Goal: Task Accomplishment & Management: Manage account settings

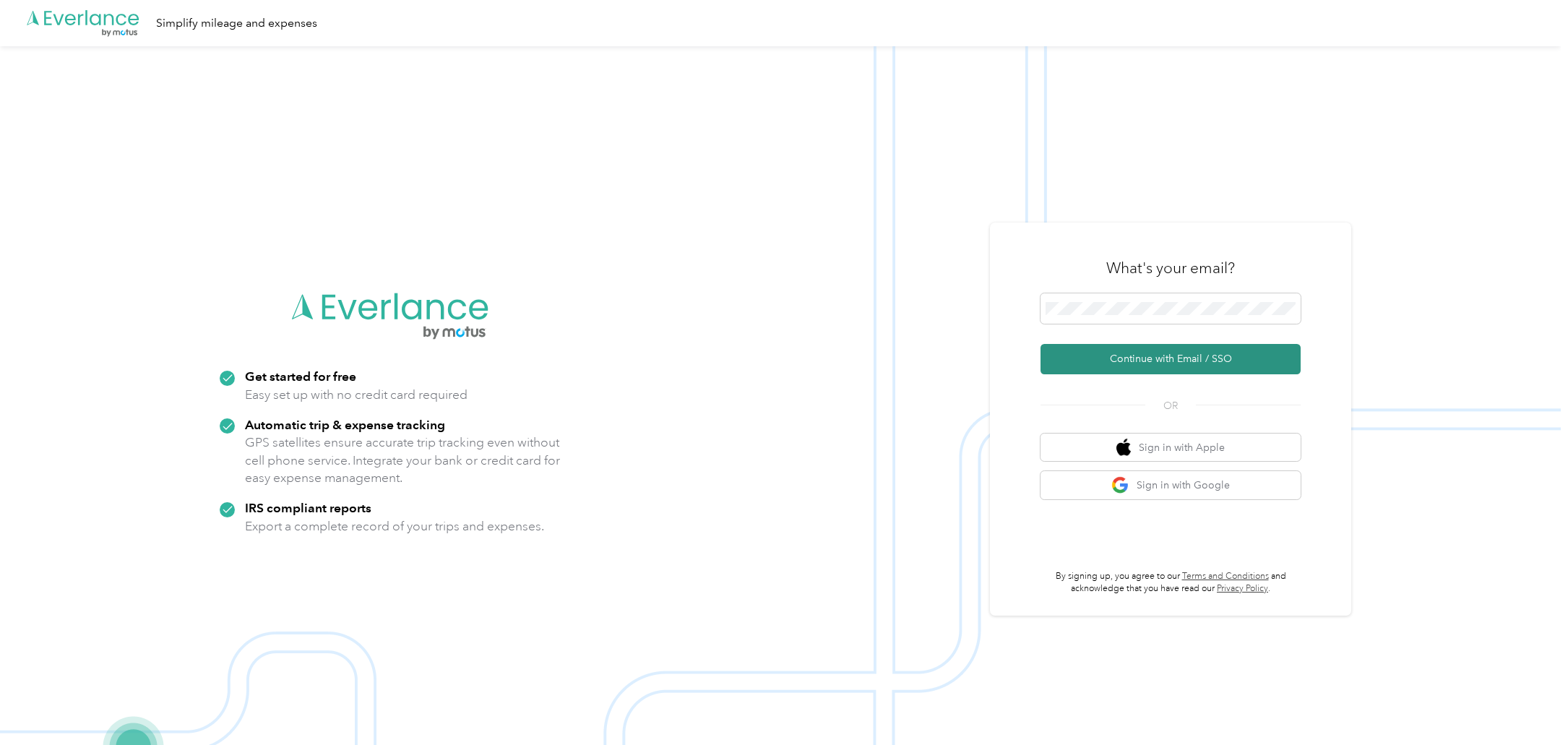
click at [1177, 362] on button "Continue with Email / SSO" at bounding box center [1171, 359] width 260 height 30
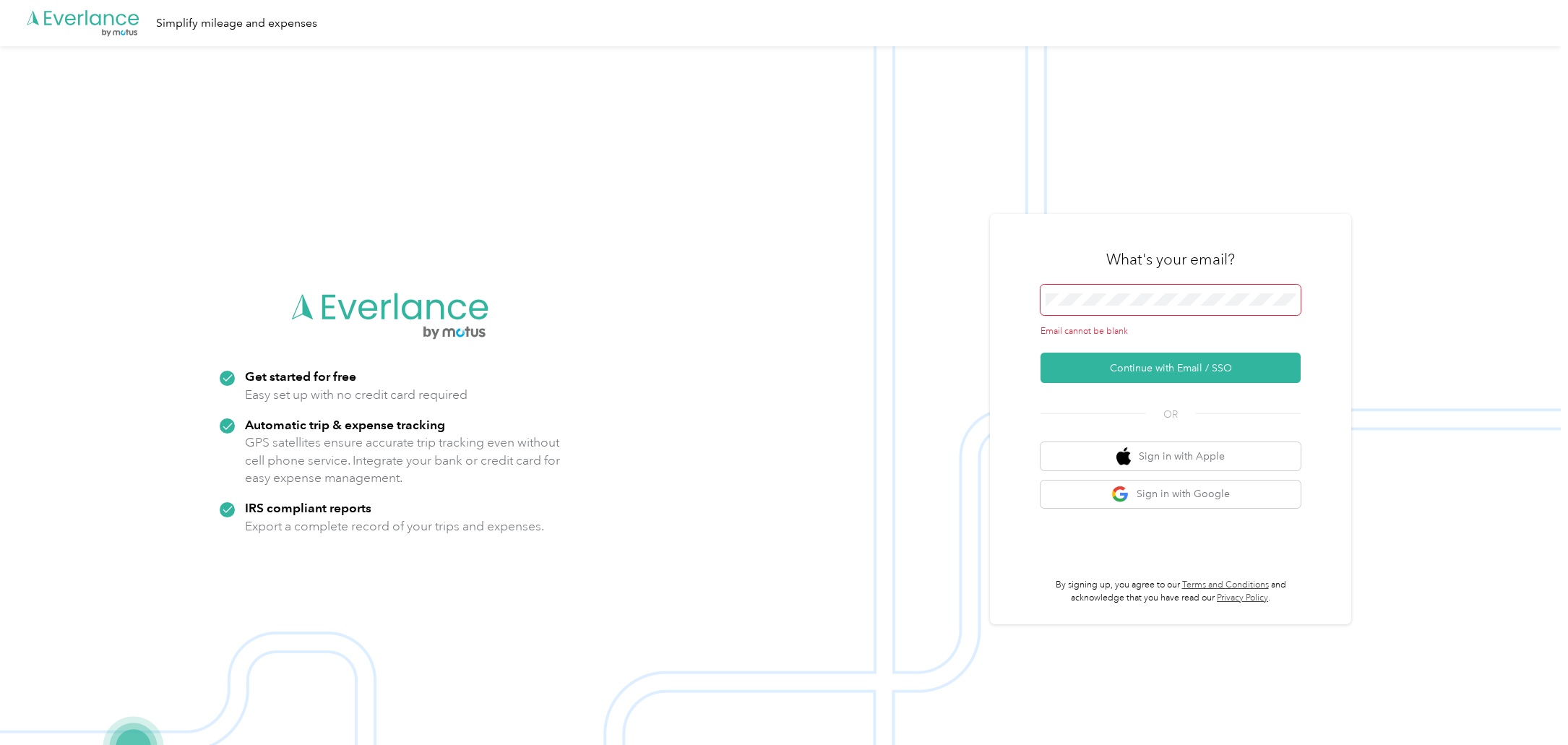
click at [1064, 291] on span at bounding box center [1171, 299] width 260 height 30
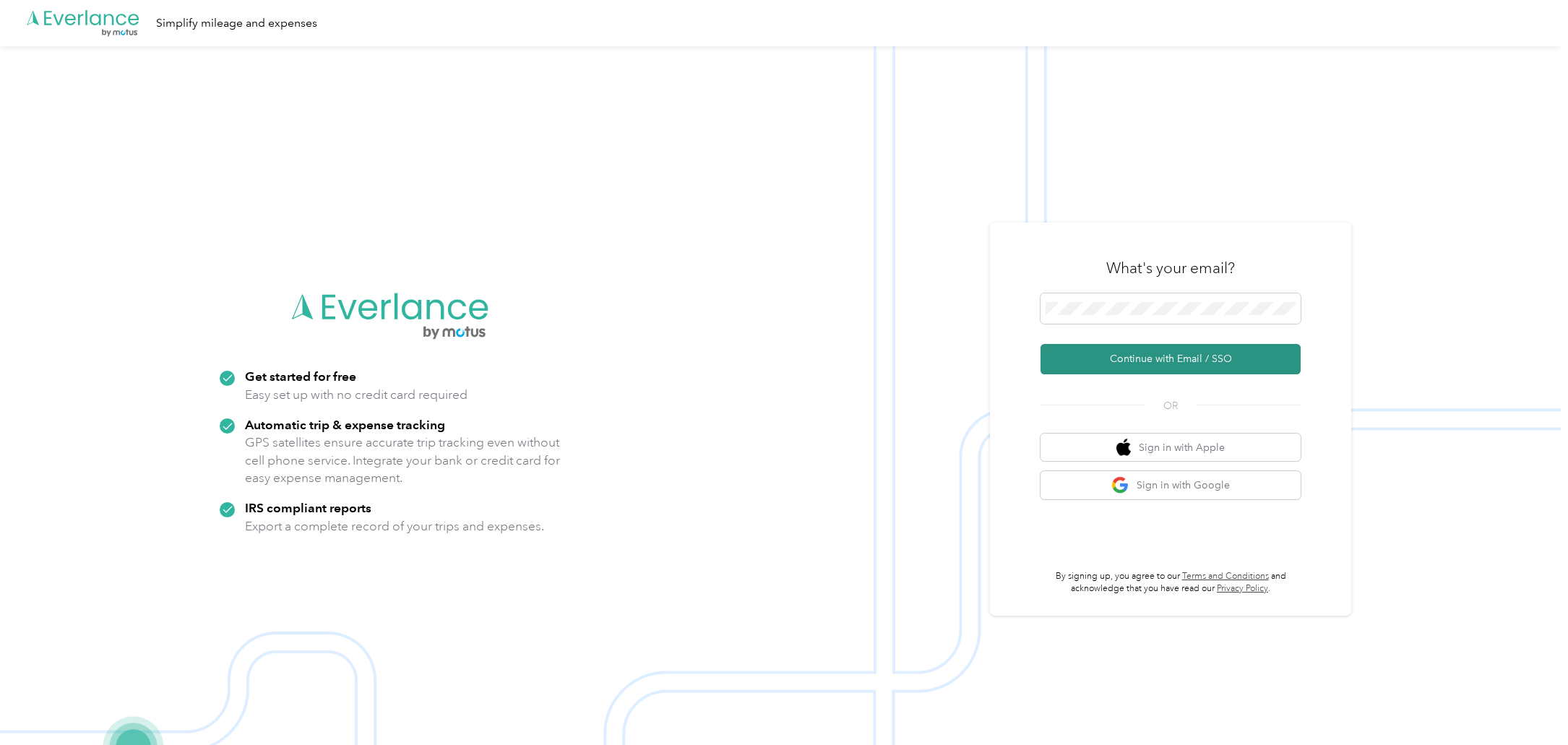
click at [1137, 356] on button "Continue with Email / SSO" at bounding box center [1171, 359] width 260 height 30
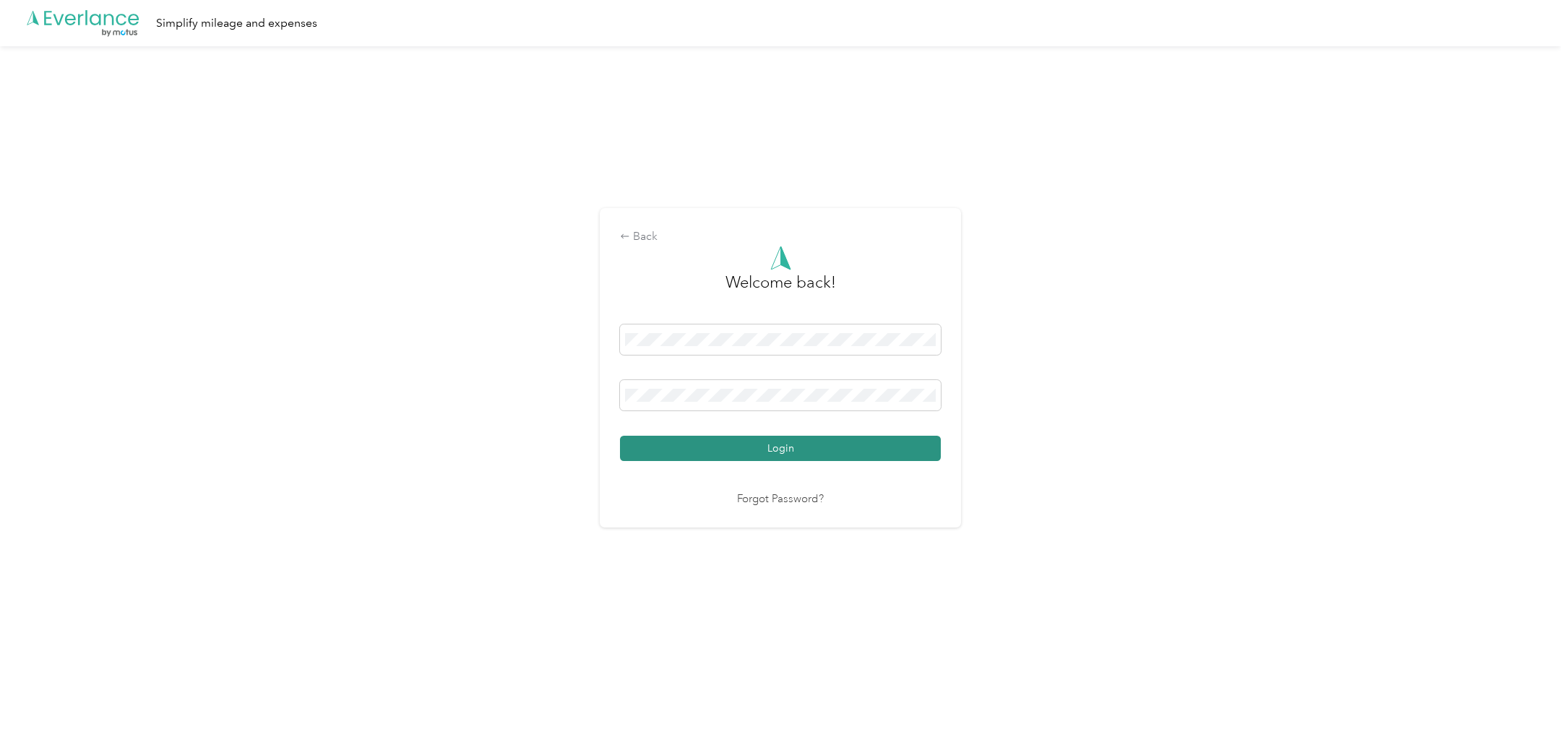
click at [785, 445] on button "Login" at bounding box center [780, 448] width 321 height 25
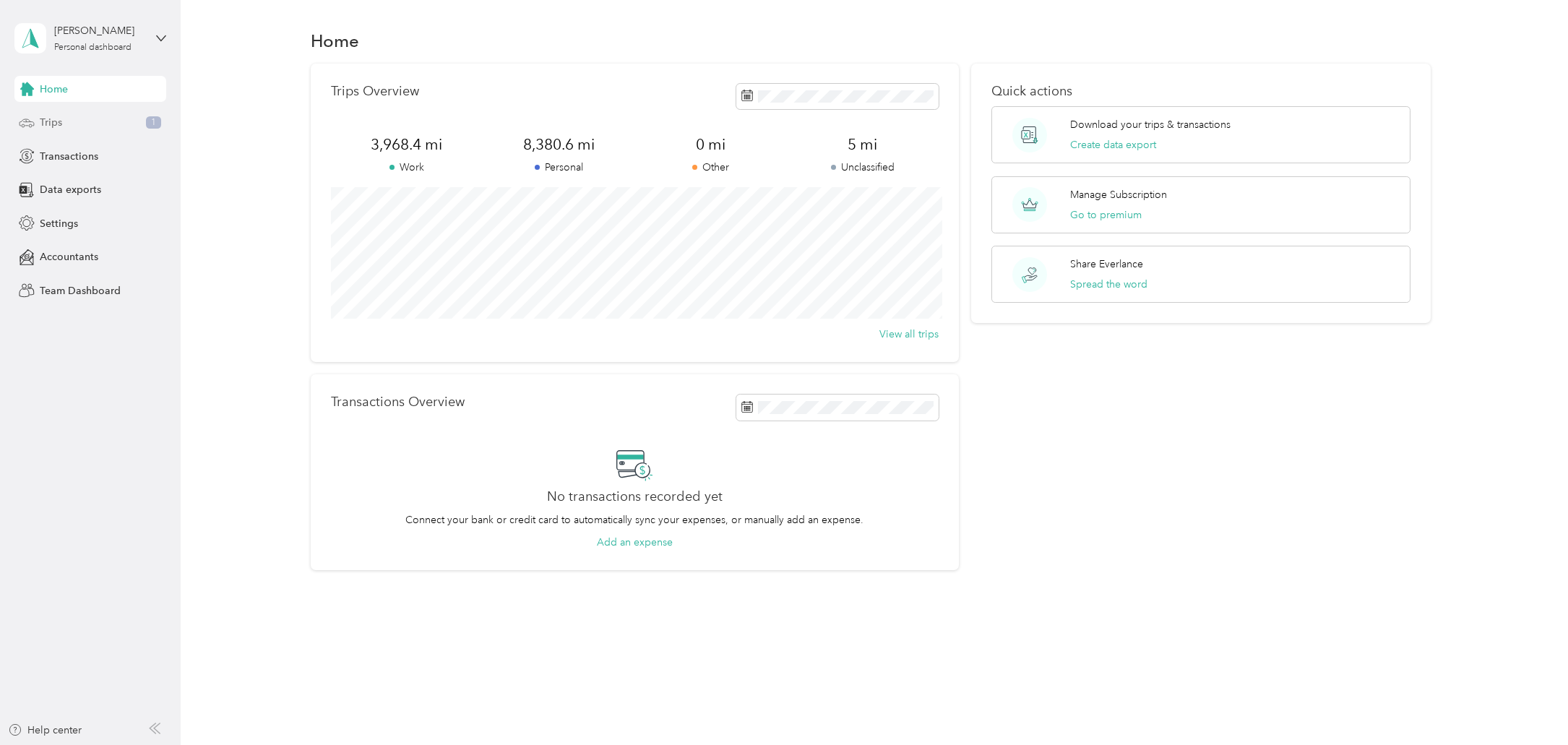
click at [53, 122] on span "Trips" at bounding box center [50, 122] width 22 height 15
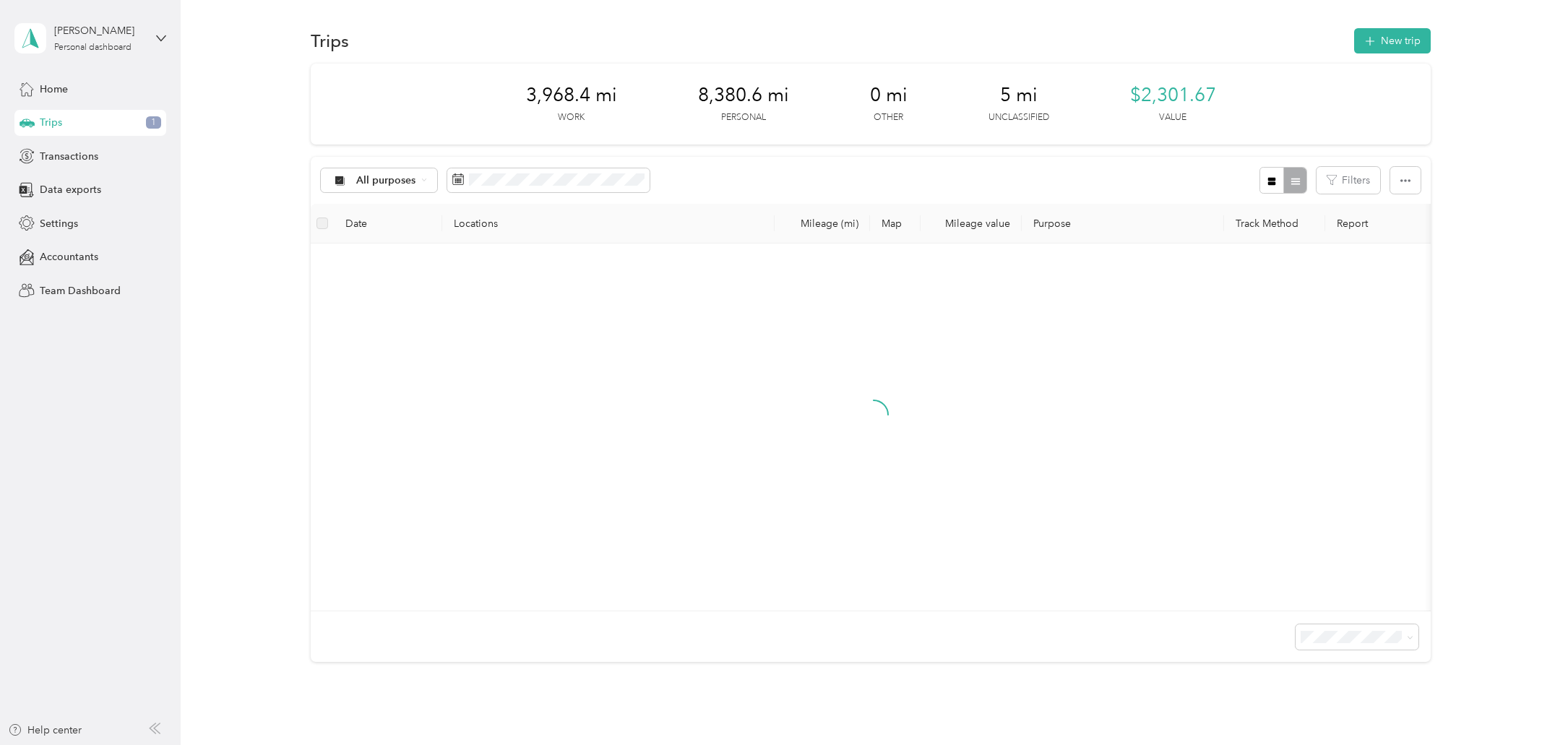
scroll to position [0, 1]
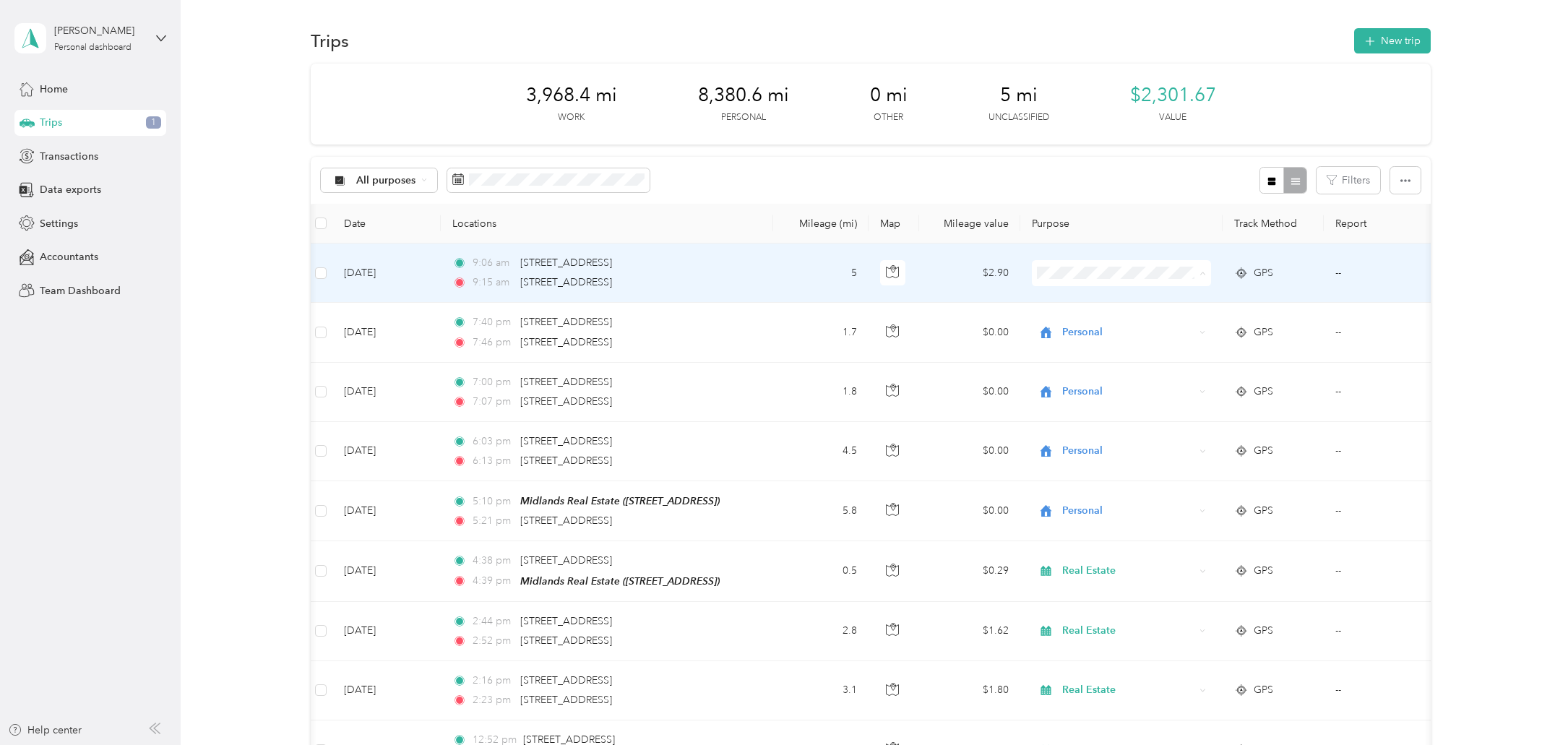
click at [1085, 328] on li "Personal" at bounding box center [1122, 325] width 179 height 25
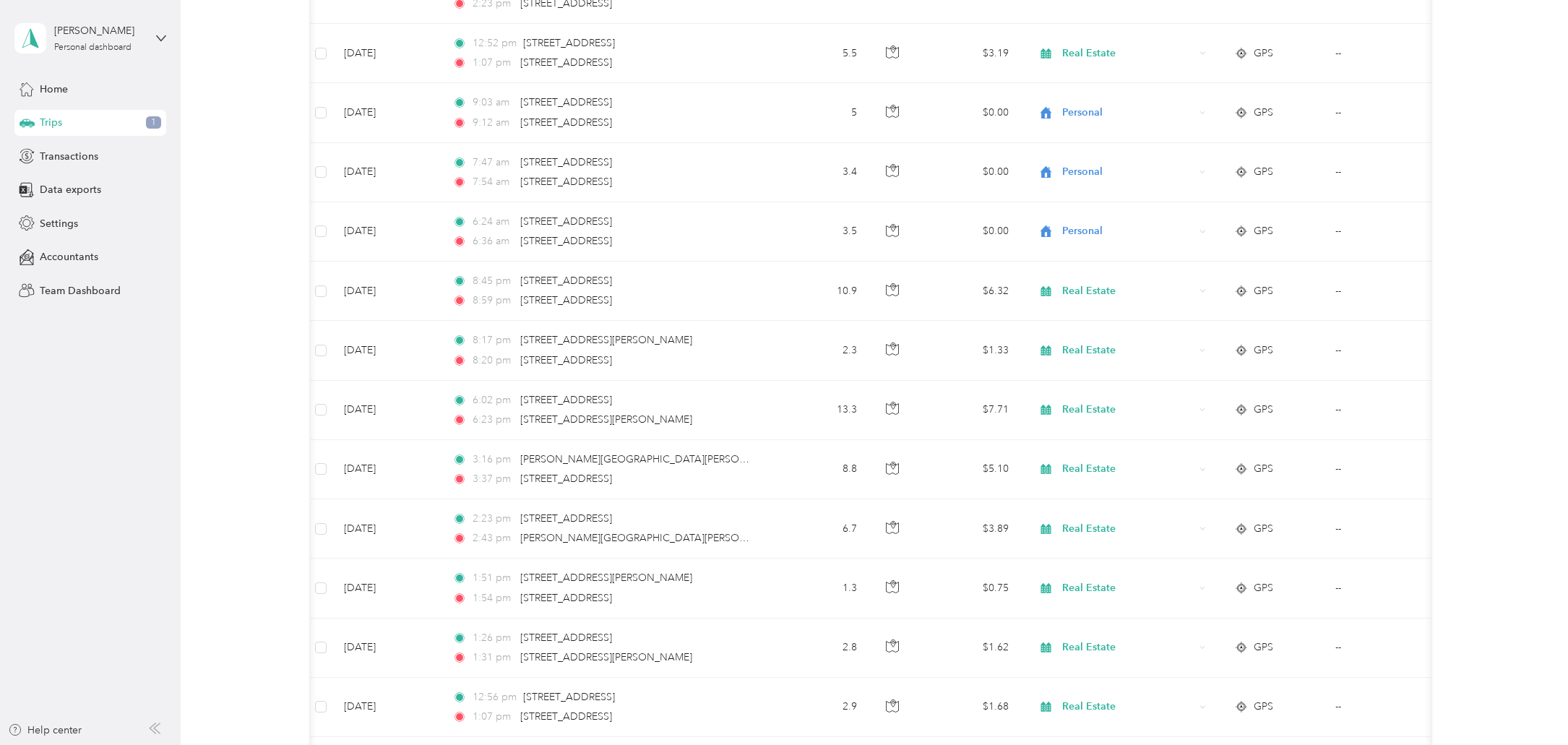
scroll to position [0, 0]
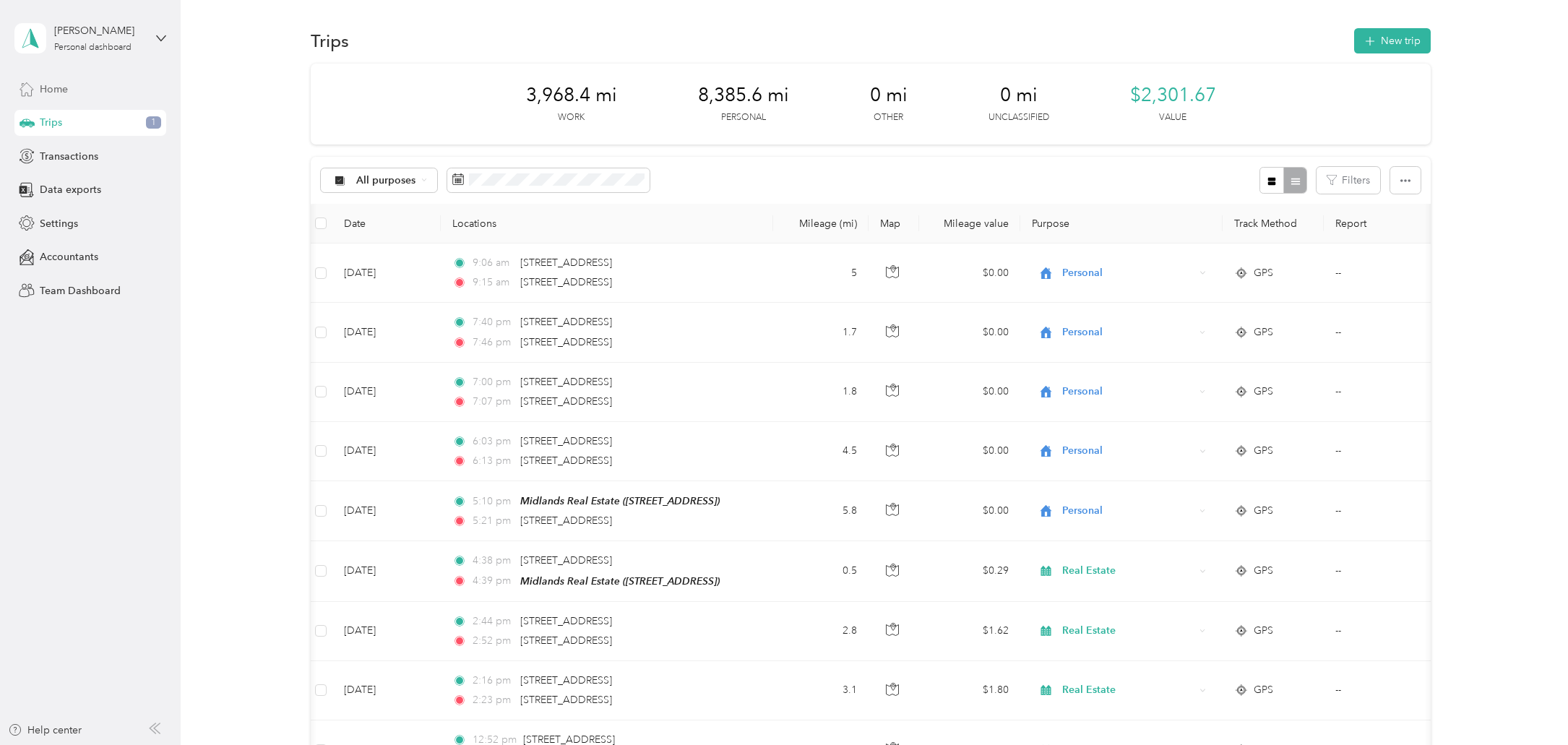
click at [52, 90] on span "Home" at bounding box center [53, 90] width 28 height 15
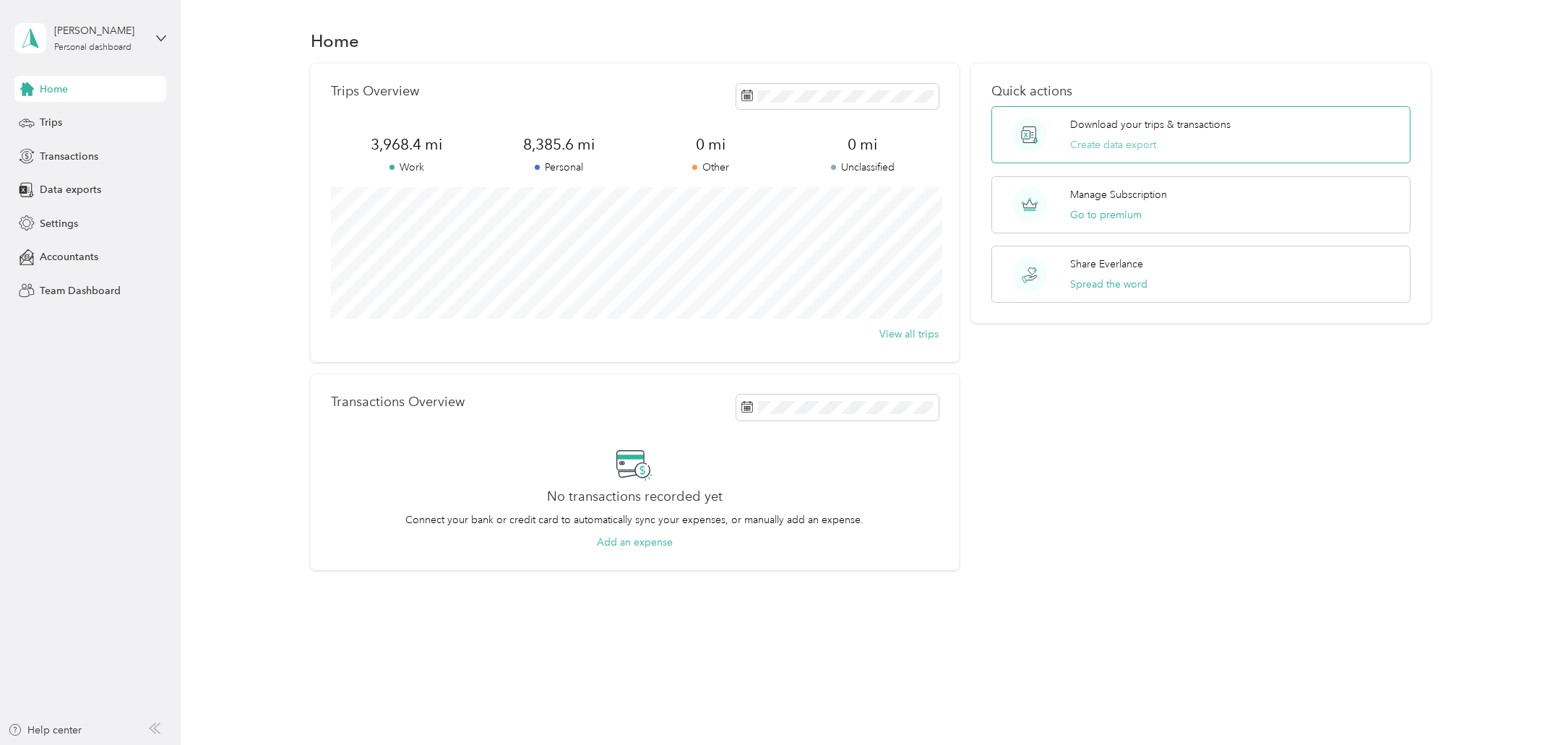
click at [1100, 144] on button "Create data export" at bounding box center [1113, 145] width 86 height 15
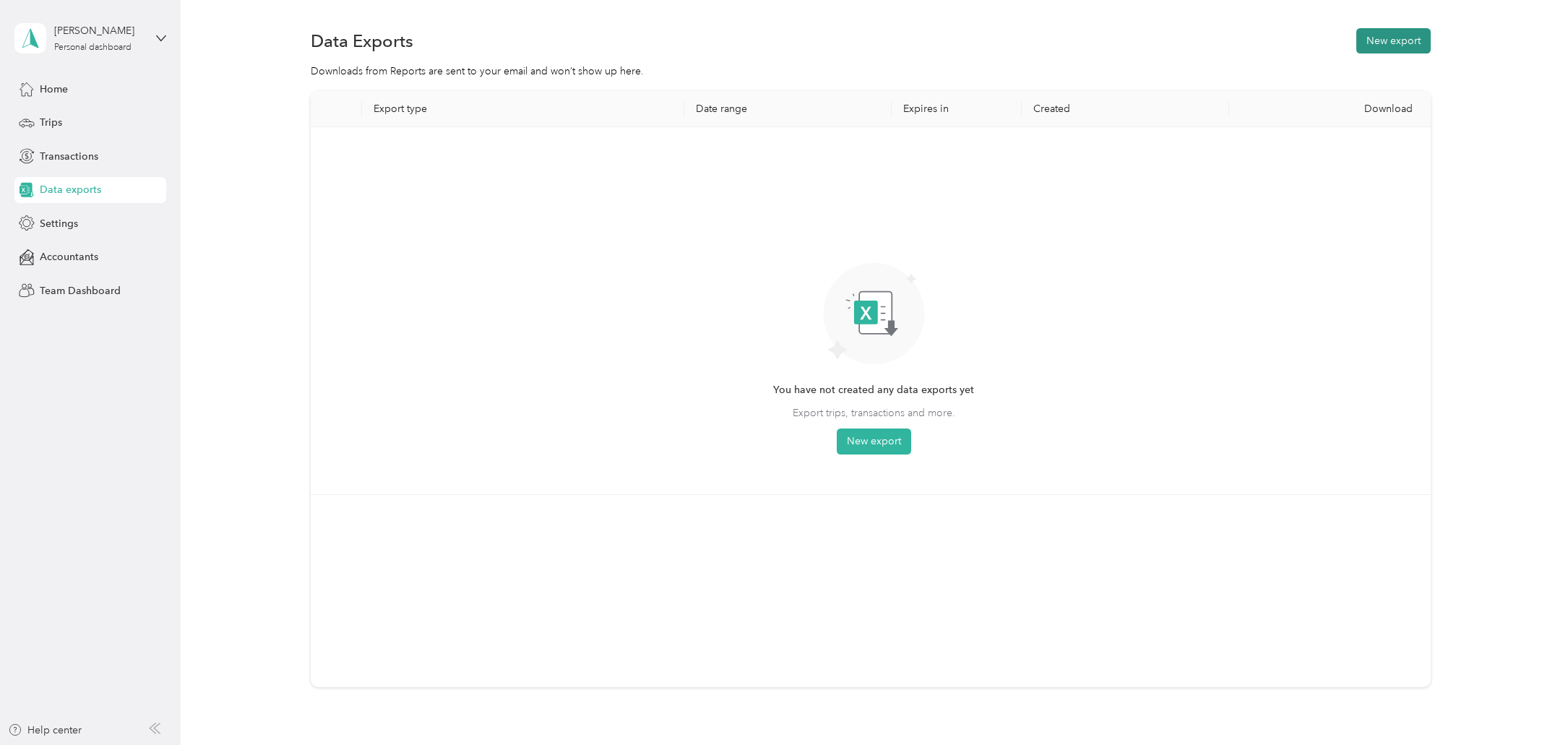
click at [1394, 40] on button "New export" at bounding box center [1393, 40] width 74 height 25
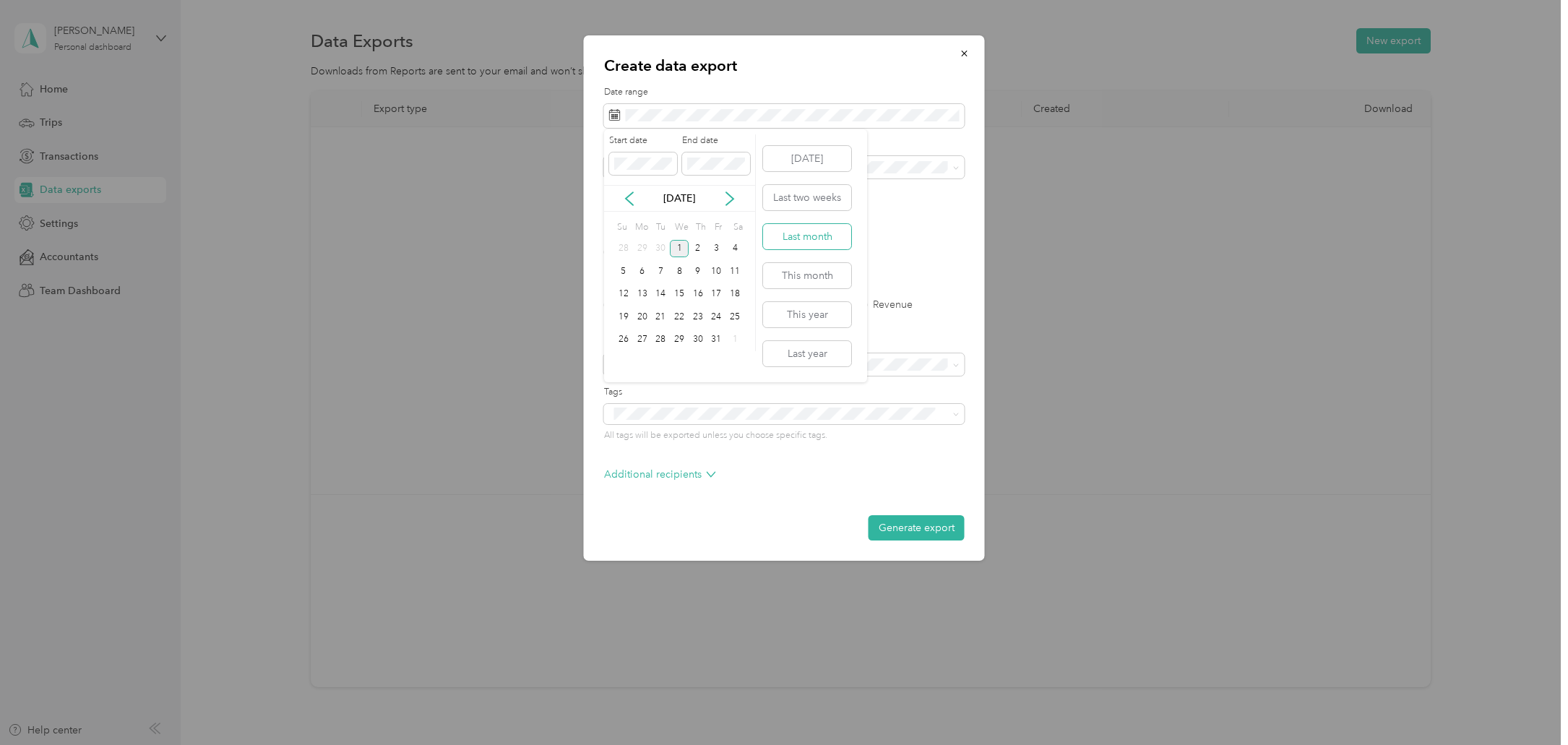
click at [797, 234] on button "Last month" at bounding box center [806, 236] width 88 height 25
click at [618, 270] on li "Real Estate" at bounding box center [784, 261] width 361 height 25
click at [908, 526] on button "Generate export" at bounding box center [917, 527] width 96 height 25
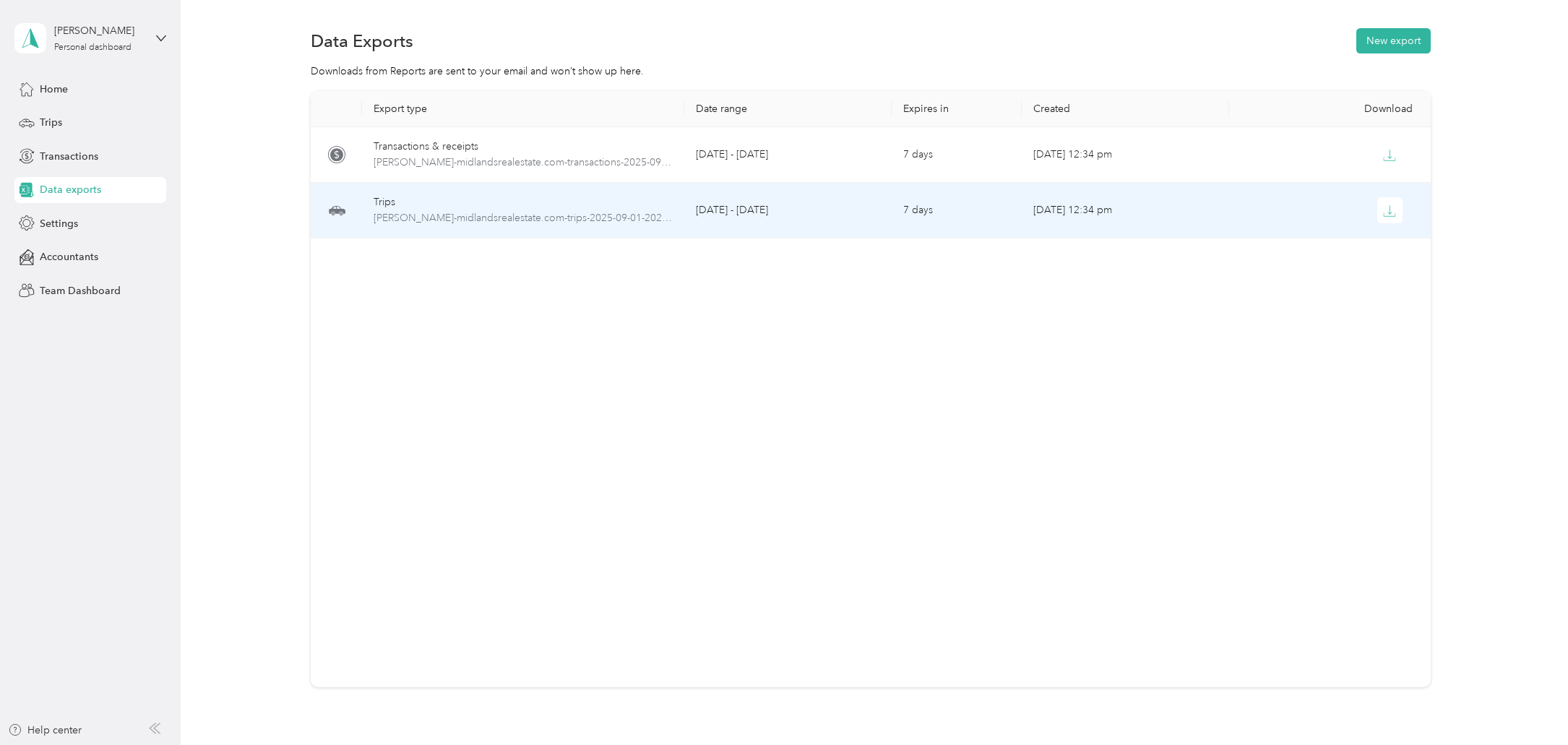
click at [422, 209] on div "Trips" at bounding box center [522, 202] width 298 height 15
click at [1390, 200] on button "button" at bounding box center [1390, 210] width 26 height 26
